Goal: Find specific fact: Find specific page/section

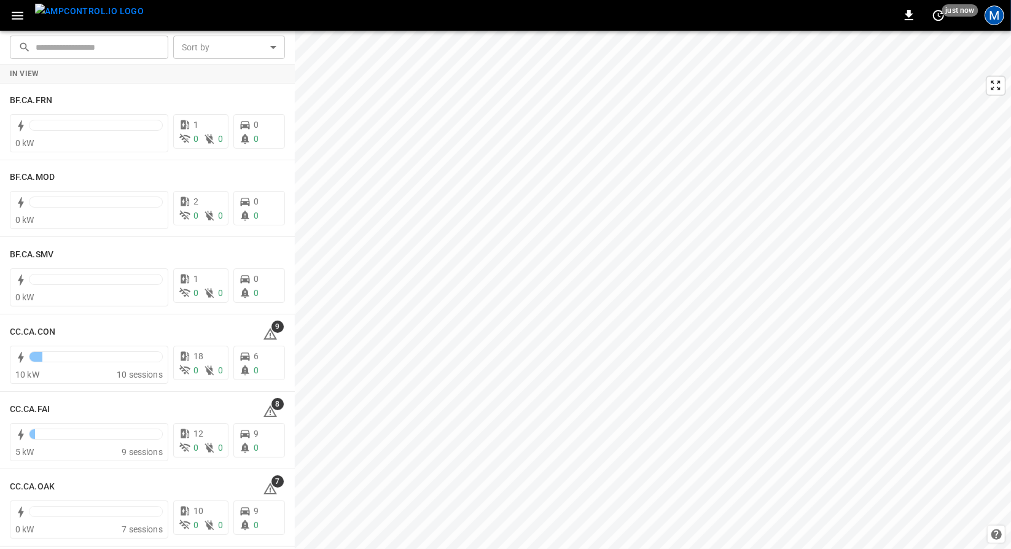
click at [998, 23] on div "M" at bounding box center [993, 15] width 23 height 23
click at [998, 23] on div "M" at bounding box center [994, 16] width 20 height 20
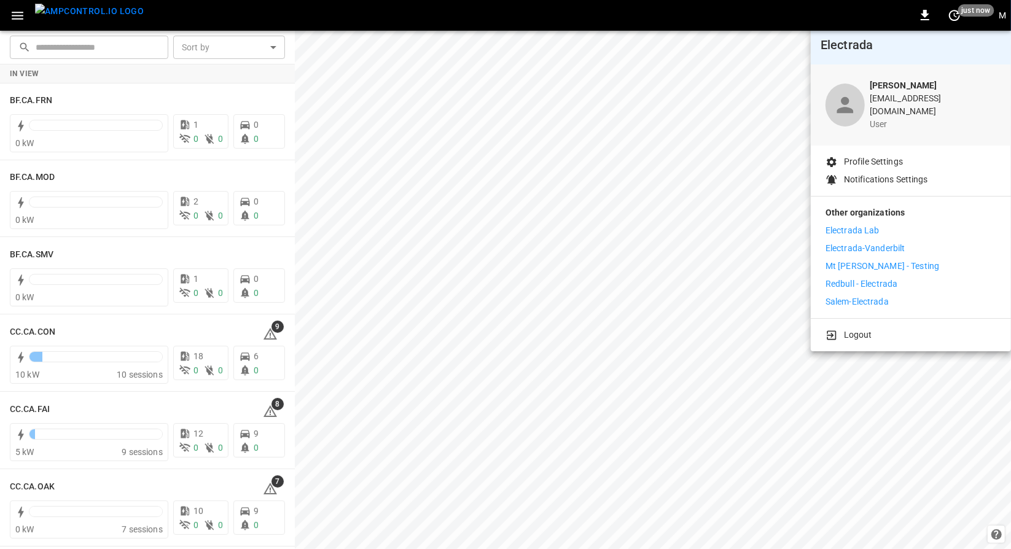
click at [866, 224] on p "Electrada Lab" at bounding box center [852, 230] width 54 height 13
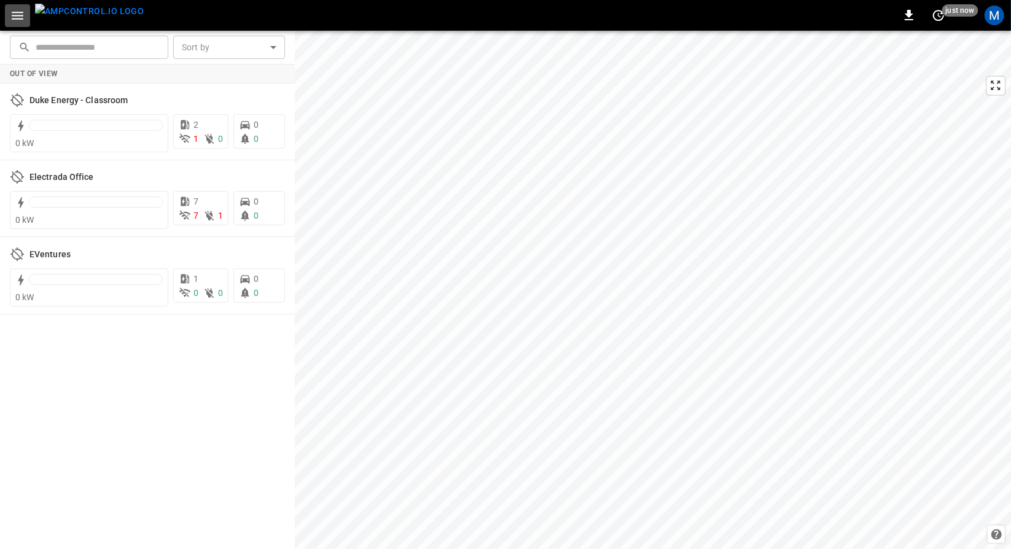
click at [23, 15] on icon "button" at bounding box center [17, 15] width 15 height 15
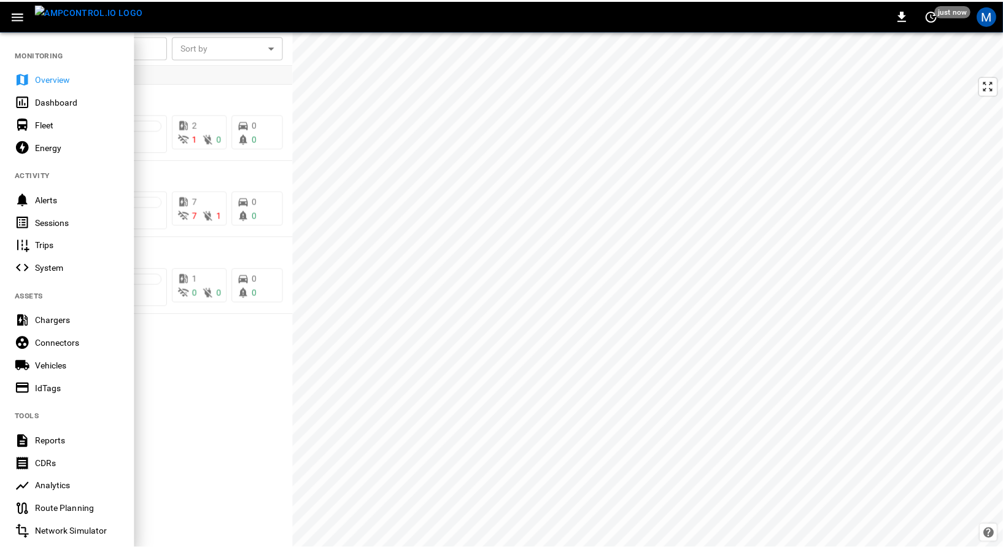
scroll to position [160, 0]
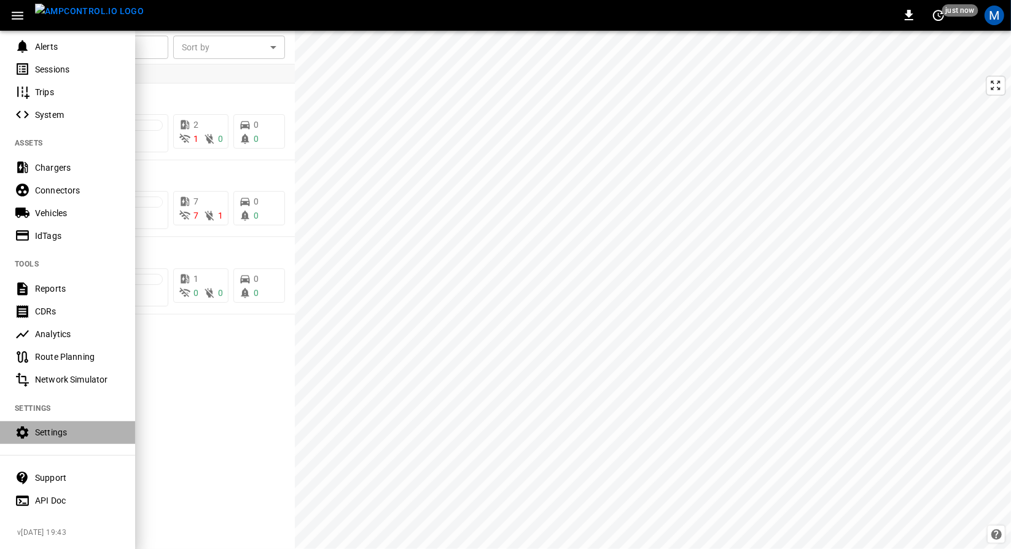
click at [74, 426] on div "Settings" at bounding box center [77, 432] width 85 height 12
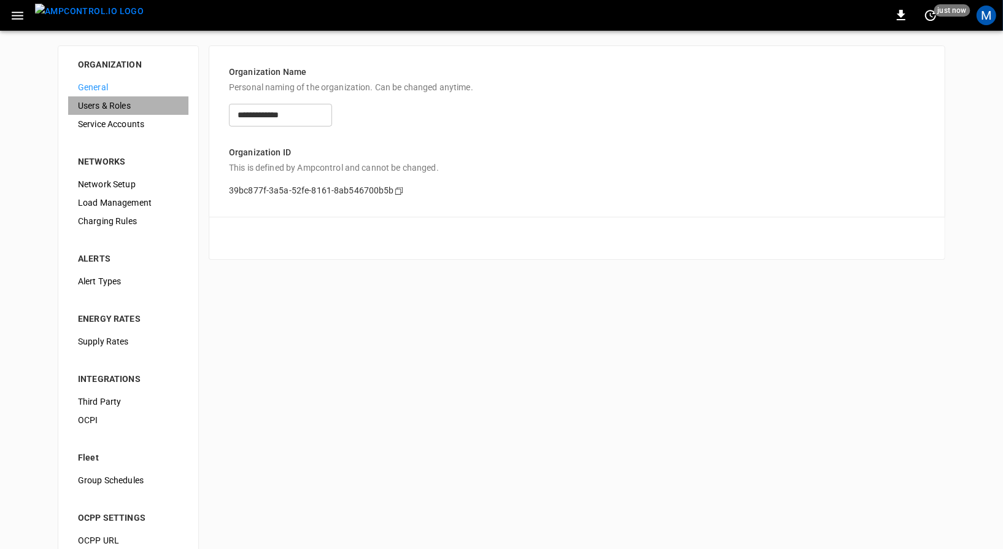
click at [98, 107] on span "Users & Roles" at bounding box center [128, 105] width 101 height 13
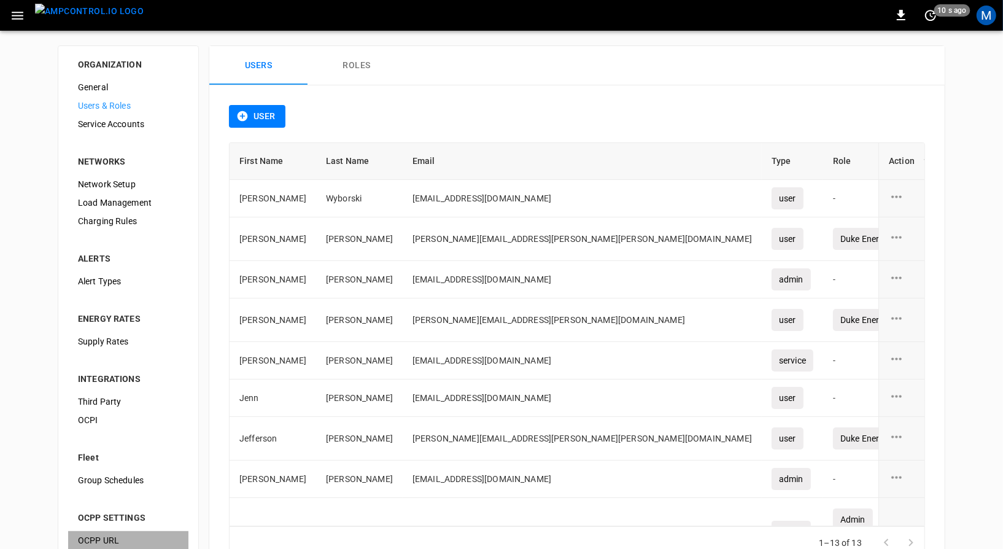
click at [99, 536] on span "OCPP URL" at bounding box center [128, 540] width 101 height 13
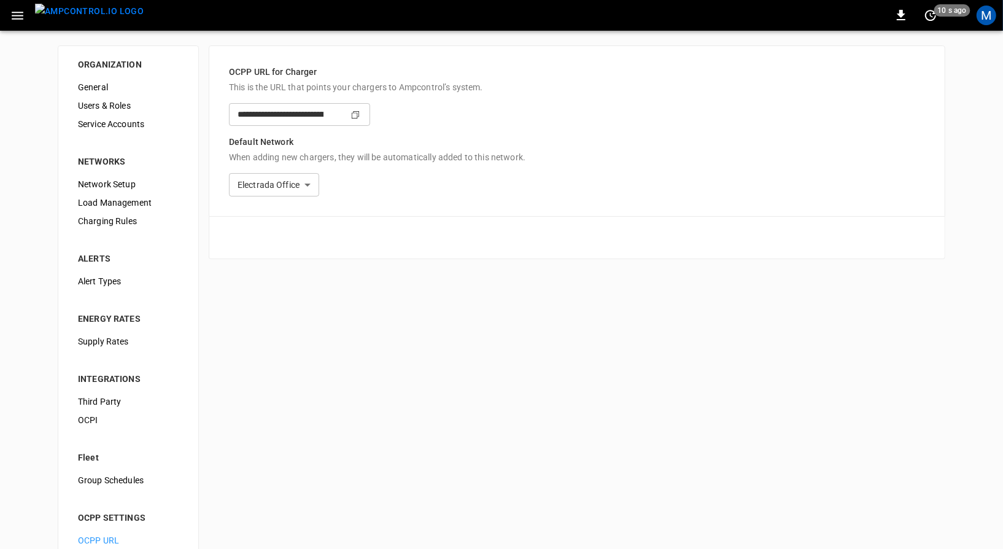
type input "**********"
click at [360, 116] on icon "Copy" at bounding box center [356, 115] width 10 height 10
click at [84, 15] on img "menu" at bounding box center [89, 11] width 109 height 15
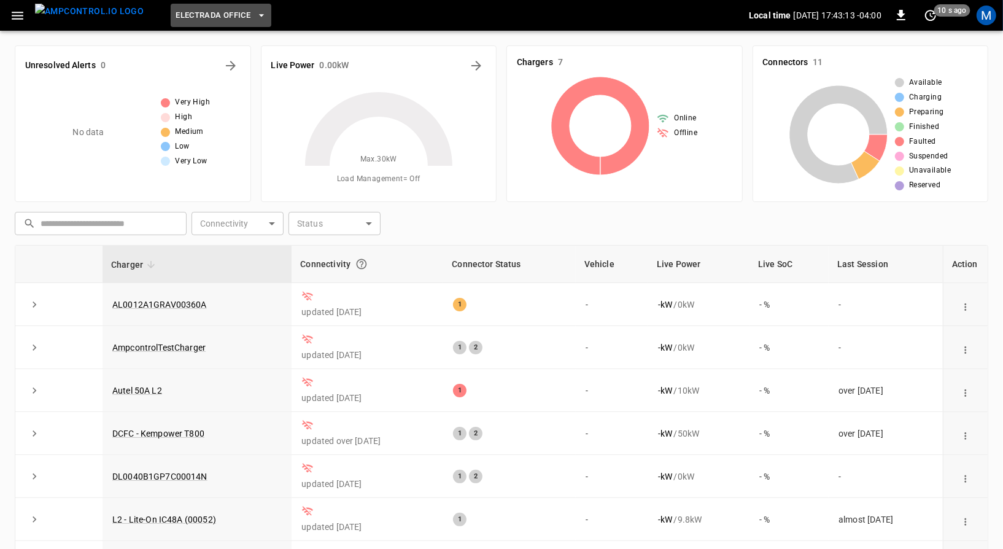
click at [171, 14] on button "Electrada Office" at bounding box center [221, 16] width 101 height 24
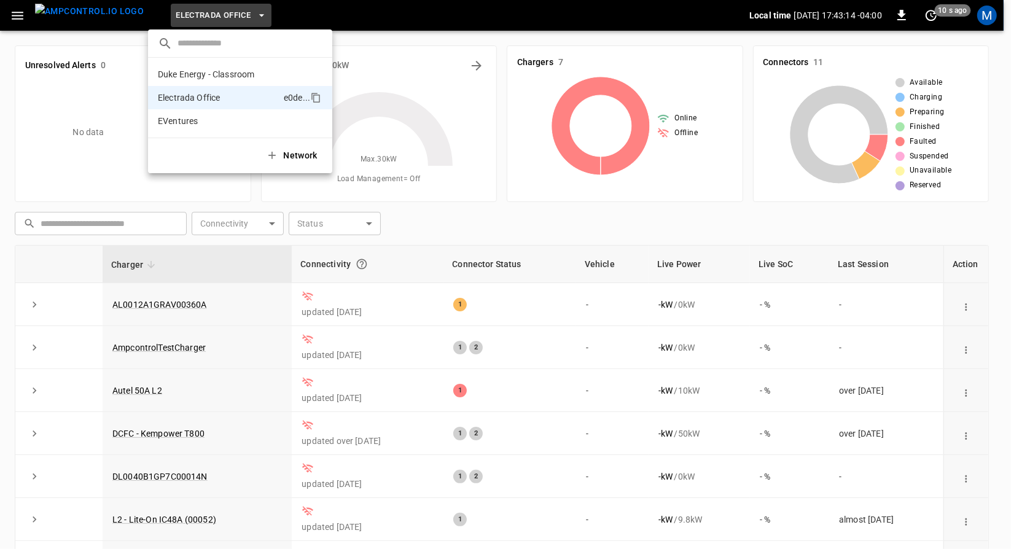
click at [446, 126] on div at bounding box center [505, 274] width 1011 height 549
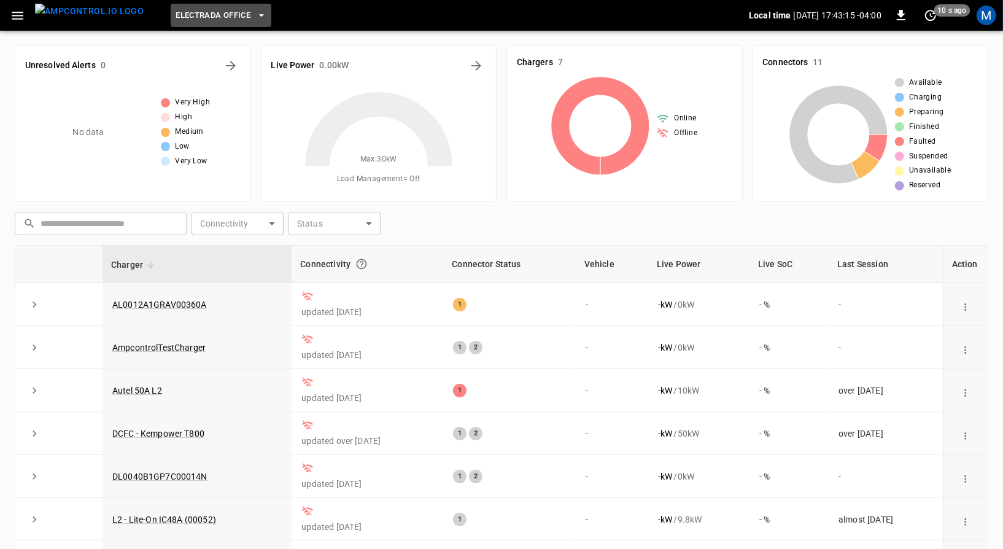
click at [176, 7] on button "Electrada Office" at bounding box center [221, 16] width 101 height 24
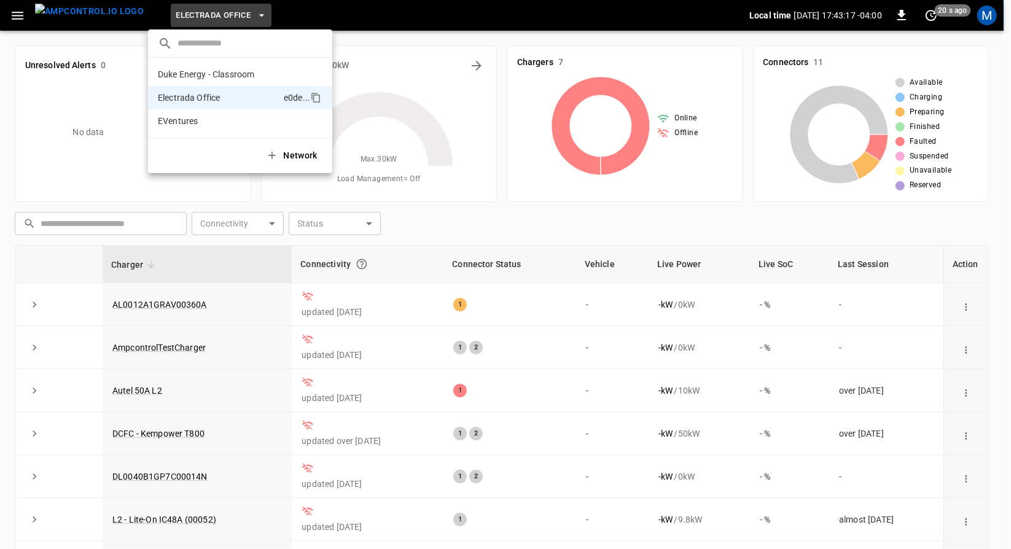
click at [507, 251] on div at bounding box center [505, 274] width 1011 height 549
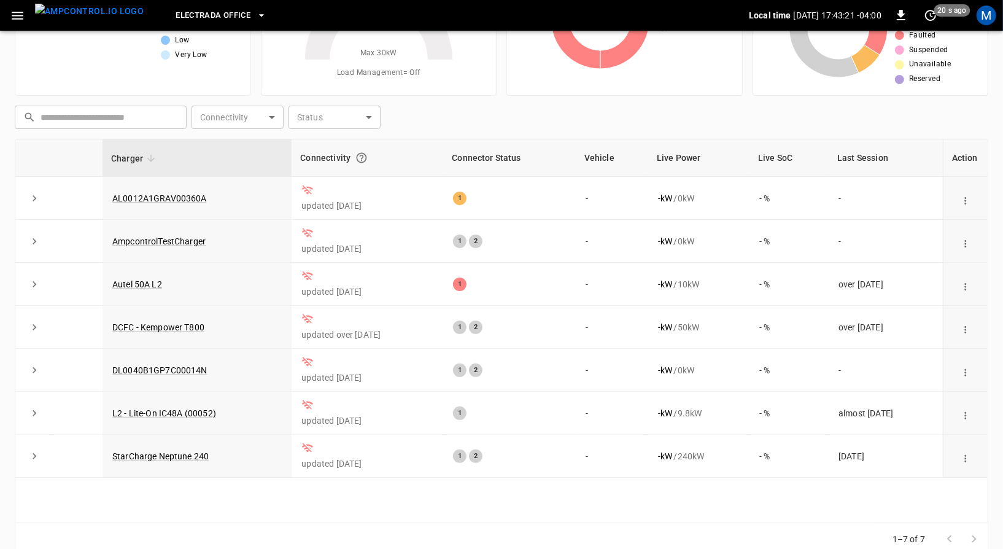
scroll to position [96, 0]
